Goal: Task Accomplishment & Management: Complete application form

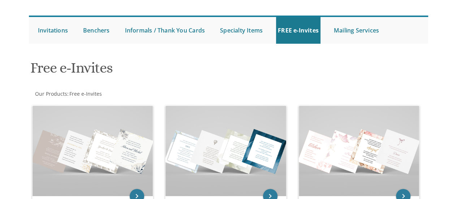
scroll to position [129, 0]
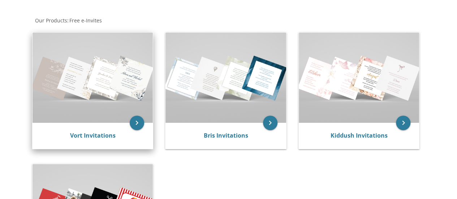
click at [127, 125] on div "Vort Invitations" at bounding box center [93, 136] width 121 height 26
click at [136, 125] on icon "keyboard_arrow_right" at bounding box center [137, 123] width 14 height 14
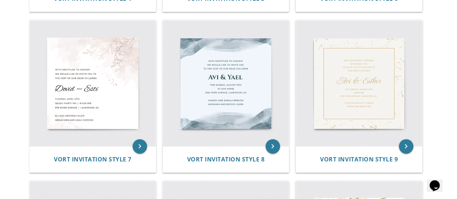
scroll to position [466, 0]
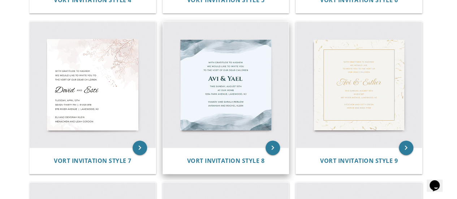
click at [213, 70] on img at bounding box center [226, 85] width 126 height 126
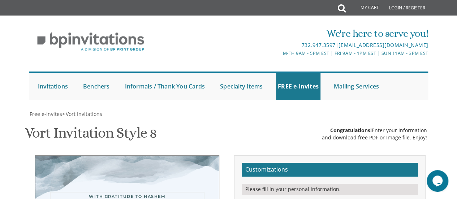
type textarea "With much gratitude to Hashem We would like to invite you to The vort of our de…"
drag, startPoint x: 314, startPoint y: 113, endPoint x: 297, endPoint y: 115, distance: 17.5
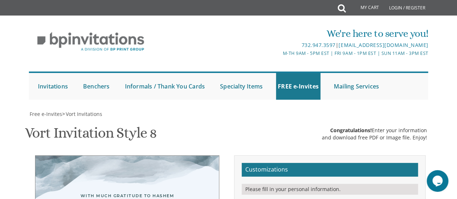
type textarea "Binyomin & Tzippy"
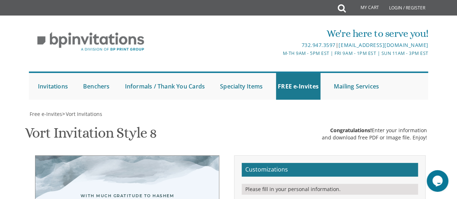
drag, startPoint x: 323, startPoint y: 131, endPoint x: 300, endPoint y: 128, distance: 23.4
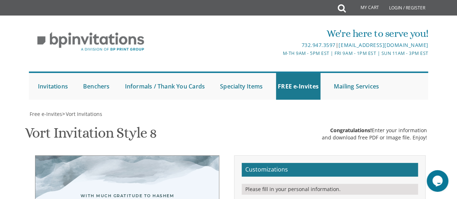
scroll to position [15, 0]
drag, startPoint x: 364, startPoint y: 85, endPoint x: 355, endPoint y: 84, distance: 9.4
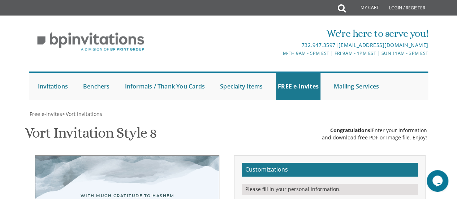
type textarea "rabbi & mrs. moshe chaim & devorah halpern rabbi & mrs. mendy & soshie karmel"
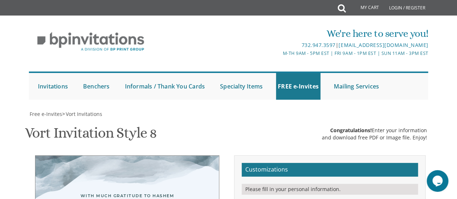
type textarea "With much gratitude to Hashem We would like to invite you to The l'chaim of our…"
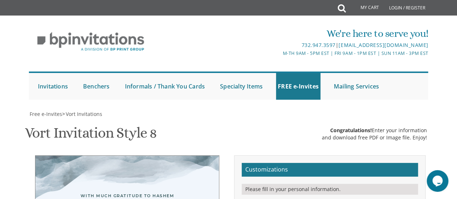
paste textarea "|"
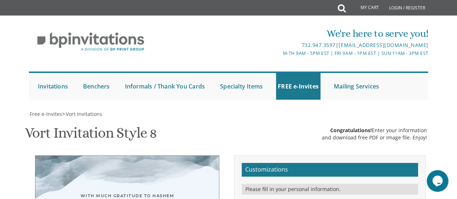
drag, startPoint x: 336, startPoint y: 87, endPoint x: 302, endPoint y: 87, distance: 34.0
drag, startPoint x: 347, startPoint y: 95, endPoint x: 304, endPoint y: 98, distance: 43.1
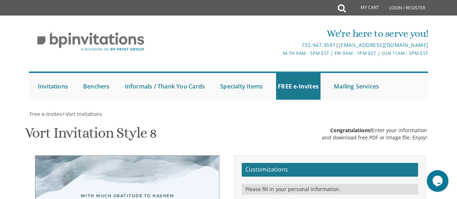
type textarea "sunday, october 5th 2:30 pm At our home 1929 barclay, montreal, qc"
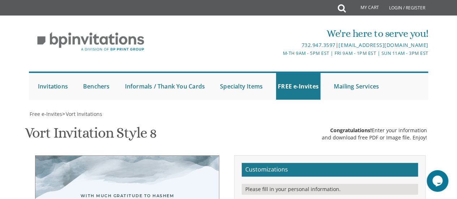
type input "tzippykarmel@gmail.com"
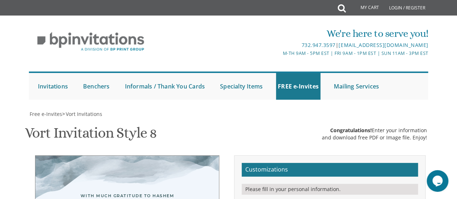
drag, startPoint x: 317, startPoint y: 130, endPoint x: 312, endPoint y: 130, distance: 4.7
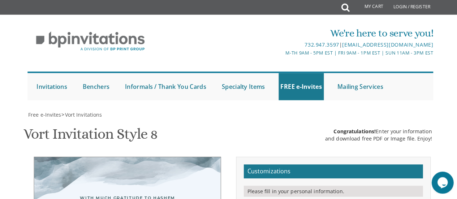
scroll to position [153, 0]
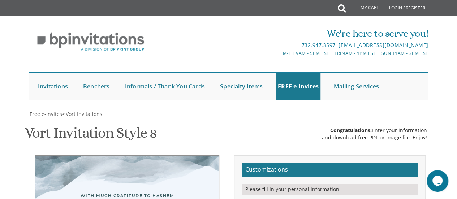
type textarea "sunday, october 5th 2:30 pm At our home 1929 barclay, montreal, qc"
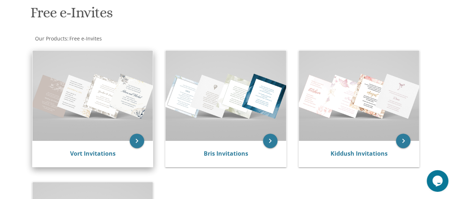
click at [117, 95] on img at bounding box center [93, 96] width 121 height 90
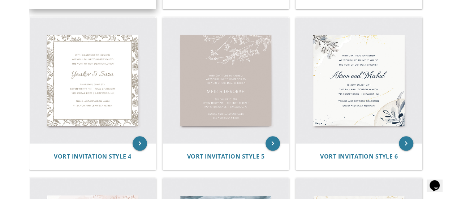
scroll to position [309, 0]
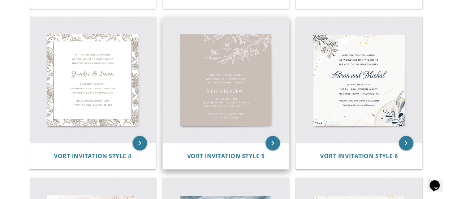
click at [209, 128] on img at bounding box center [226, 80] width 126 height 126
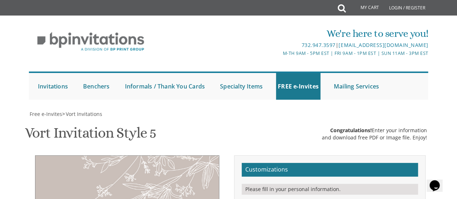
scroll to position [175, 0]
drag, startPoint x: 348, startPoint y: 111, endPoint x: 344, endPoint y: 110, distance: 4.8
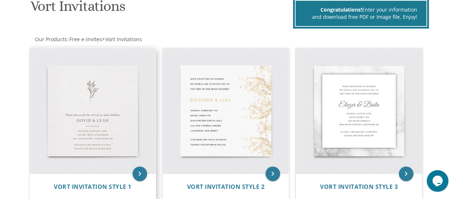
scroll to position [122, 0]
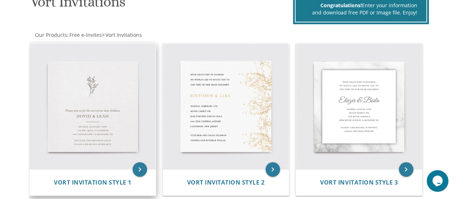
click at [116, 73] on img at bounding box center [93, 107] width 126 height 126
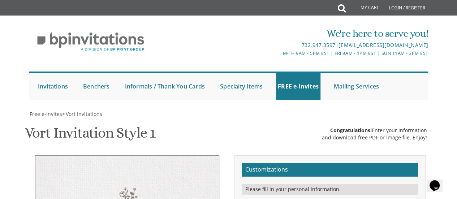
type textarea "[PERSON_NAME] & [PERSON_NAME]"
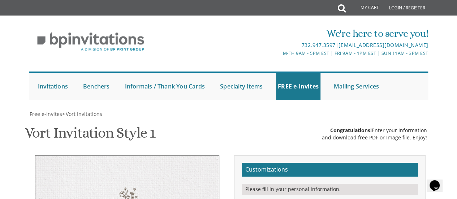
type textarea "Please join us for the l'[PERSON_NAME] of our dear children"
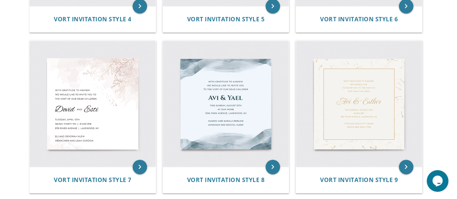
scroll to position [447, 0]
